Goal: Transaction & Acquisition: Purchase product/service

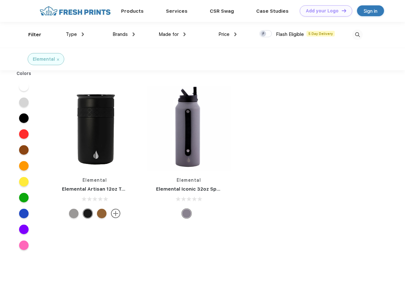
scroll to position [0, 0]
click at [324, 11] on link "Add your Logo Design Tool" at bounding box center [326, 10] width 52 height 11
click at [0, 0] on div "Design Tool" at bounding box center [0, 0] width 0 height 0
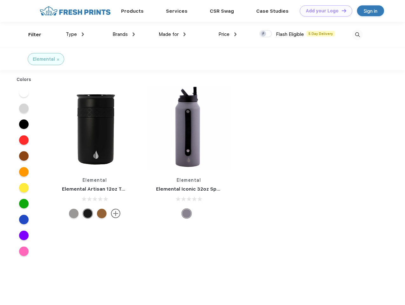
click at [341, 10] on link "Add your Logo Design Tool" at bounding box center [326, 10] width 52 height 11
click at [31, 35] on div "Filter" at bounding box center [34, 34] width 13 height 7
click at [75, 34] on span "Type" at bounding box center [71, 34] width 11 height 6
click at [124, 34] on span "Brands" at bounding box center [119, 34] width 15 height 6
click at [172, 34] on span "Made for" at bounding box center [169, 34] width 20 height 6
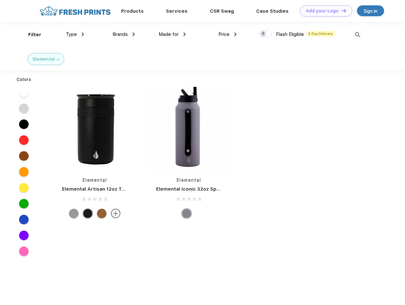
click at [228, 34] on span "Price" at bounding box center [223, 34] width 11 height 6
click at [266, 34] on div at bounding box center [265, 33] width 12 height 7
click at [263, 34] on input "checkbox" at bounding box center [261, 32] width 4 height 4
click at [357, 35] on img at bounding box center [357, 35] width 10 height 10
